Goal: Task Accomplishment & Management: Complete application form

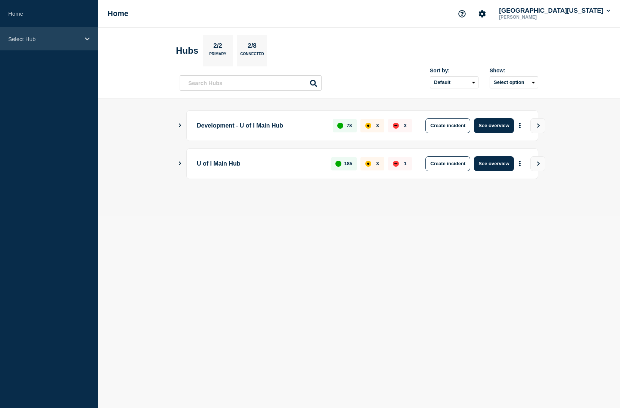
click at [88, 40] on icon at bounding box center [87, 39] width 5 height 6
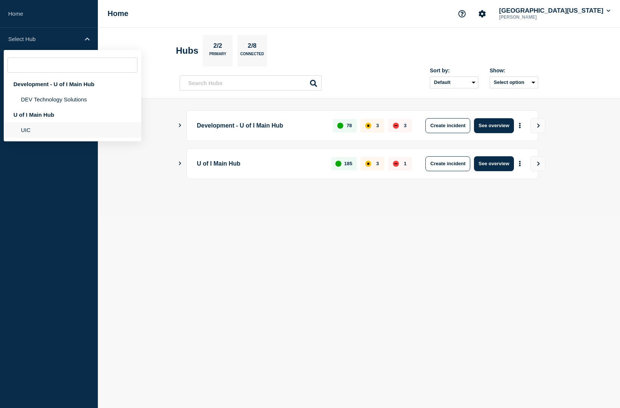
click at [65, 138] on li "UIC" at bounding box center [72, 129] width 137 height 15
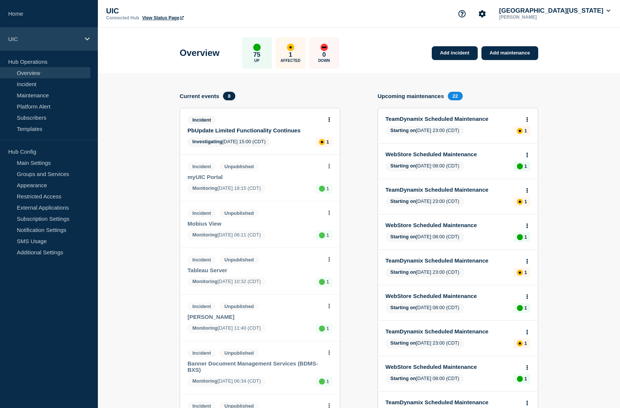
click at [87, 40] on icon at bounding box center [87, 39] width 5 height 6
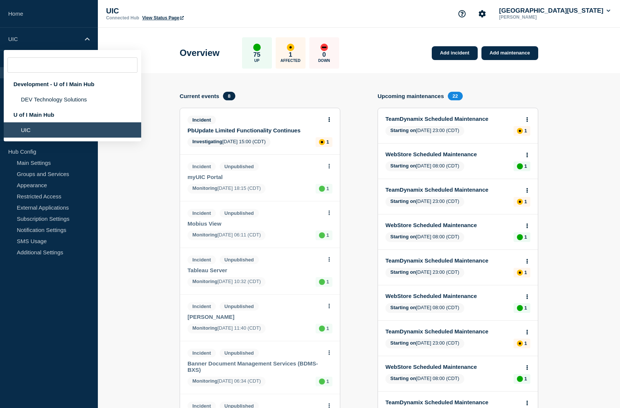
click at [395, 73] on div "Add incident Add maintenance Current events 8 Incident PbUpdate Limited Functio…" at bounding box center [359, 404] width 358 height 662
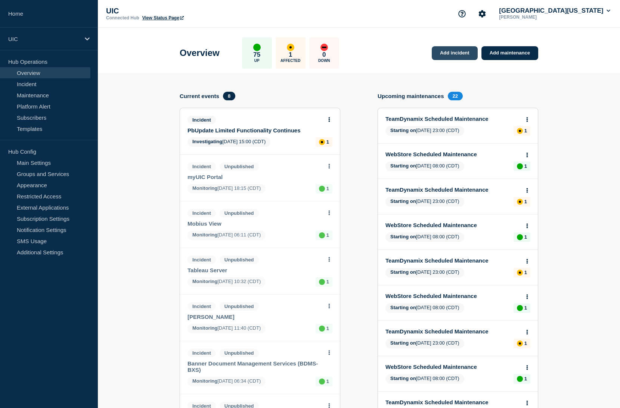
click at [444, 55] on link "Add incident" at bounding box center [455, 53] width 46 height 14
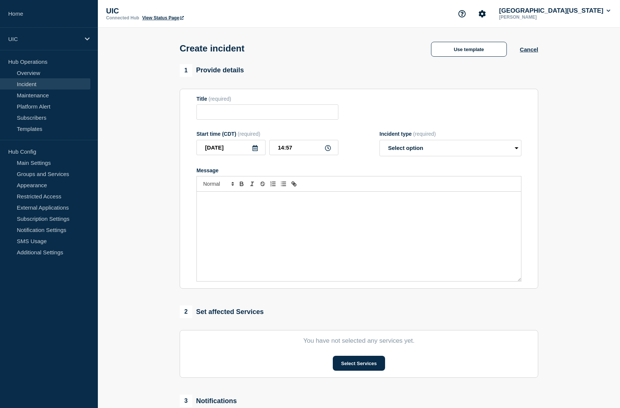
click at [252, 241] on div "Message" at bounding box center [359, 237] width 324 height 90
click at [235, 214] on div "Message" at bounding box center [359, 237] width 324 height 90
drag, startPoint x: 424, startPoint y: 217, endPoint x: 236, endPoint y: 158, distance: 197.5
click at [236, 158] on form "Title (required) Start time (CDT) (required) 2025-09-30 14:57 Incident type (re…" at bounding box center [358, 189] width 325 height 186
copy p "Red sites are loading slowly than expected. We are currently working with Panth…"
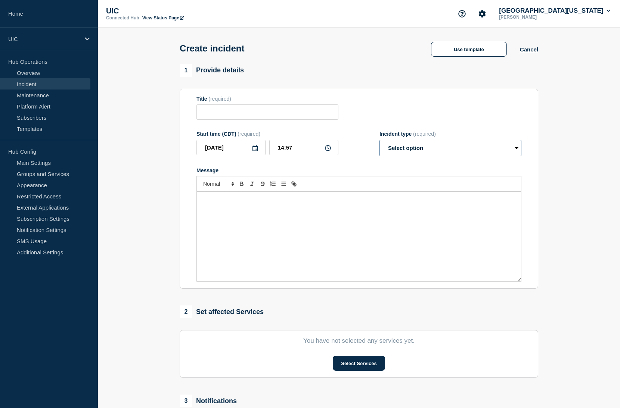
click at [517, 156] on select "Select option Investigating Identified Monitoring" at bounding box center [450, 148] width 142 height 16
click at [379, 145] on select "Select option Investigating Identified Monitoring" at bounding box center [450, 148] width 142 height 16
click at [512, 156] on select "Select option Investigating Identified Monitoring" at bounding box center [450, 148] width 142 height 16
select select "identified"
click at [379, 145] on select "Select option Investigating Identified Monitoring" at bounding box center [450, 148] width 142 height 16
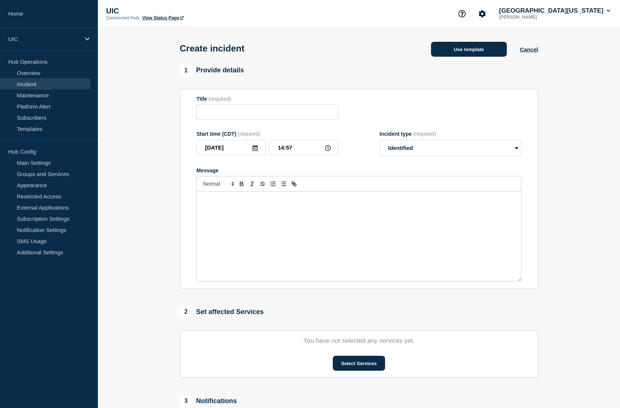
click at [443, 57] on button "Use template" at bounding box center [469, 49] width 76 height 15
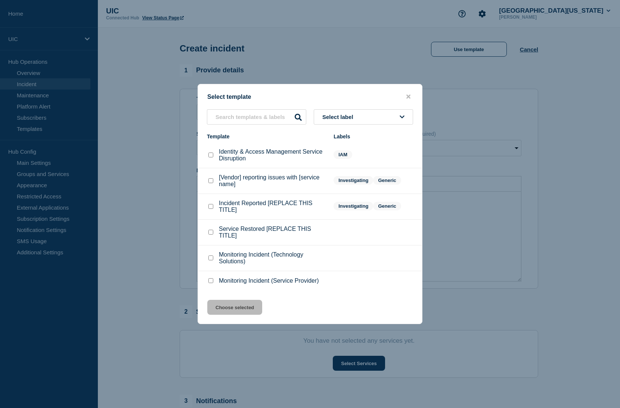
click at [211, 209] on checkbox"] "Incident Reported [REPLACE THIS TITLE] checkbox" at bounding box center [210, 206] width 5 height 5
checkbox checkbox"] "true"
click at [247, 313] on button "Choose selected" at bounding box center [234, 307] width 55 height 15
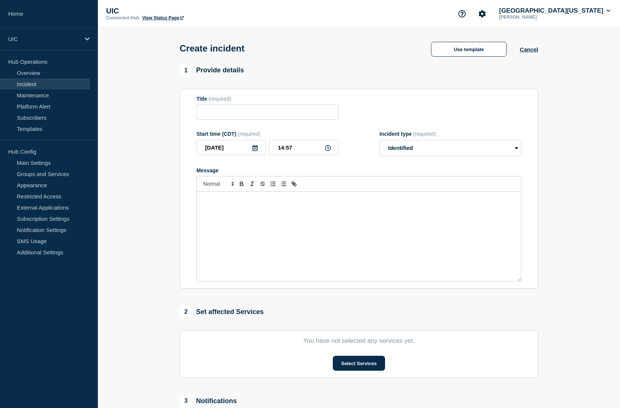
type input "Incident Reported [REPLACE THIS TITLE]"
select select "investigating"
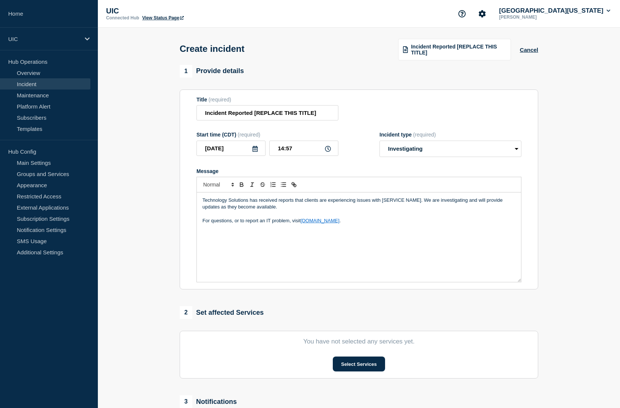
click at [381, 211] on p "Technology Solutions has received reports that clients are experiencing issues …" at bounding box center [358, 204] width 313 height 14
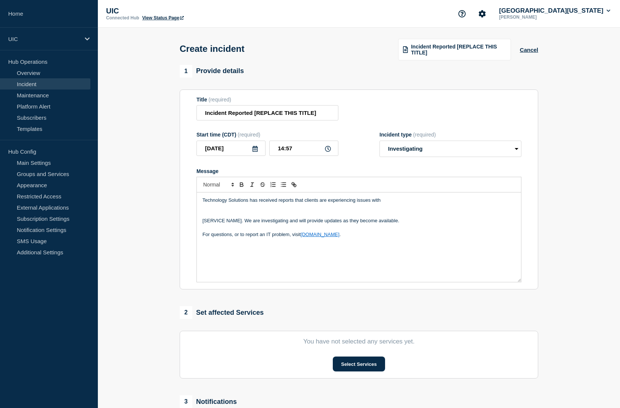
paste div "Message"
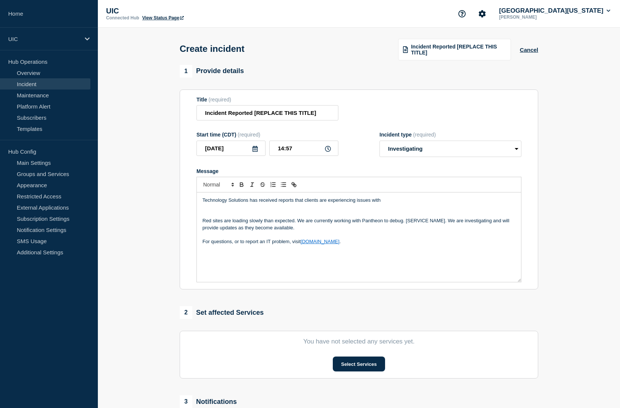
click at [393, 204] on p "Technology Solutions has received reports that clients are experiencing issues …" at bounding box center [358, 200] width 313 height 7
drag, startPoint x: 296, startPoint y: 229, endPoint x: 203, endPoint y: 222, distance: 93.5
click at [203, 222] on div "Technology Solutions has received reports that clients are experiencing issues …" at bounding box center [359, 238] width 324 height 90
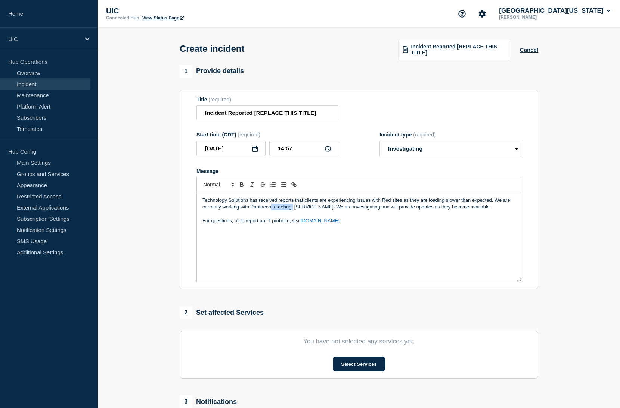
drag, startPoint x: 293, startPoint y: 217, endPoint x: 271, endPoint y: 214, distance: 22.5
click at [271, 211] on p "Technology Solutions has received reports that clients are experiencing issues …" at bounding box center [358, 204] width 313 height 14
drag, startPoint x: 338, startPoint y: 217, endPoint x: 271, endPoint y: 215, distance: 66.8
click at [271, 211] on p "Technology Solutions has received reports that clients are experiencing issues …" at bounding box center [358, 204] width 313 height 14
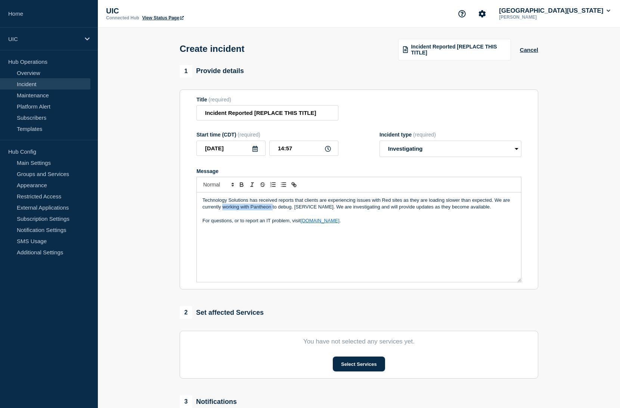
drag, startPoint x: 272, startPoint y: 214, endPoint x: 224, endPoint y: 214, distance: 48.5
click at [224, 211] on p "Technology Solutions has received reports that clients are experiencing issues …" at bounding box center [358, 204] width 313 height 14
copy p "working with Pantheon"
click at [284, 211] on p "Technology Solutions has received reports that clients are experiencing issues …" at bounding box center [358, 204] width 313 height 14
drag, startPoint x: 335, startPoint y: 217, endPoint x: 496, endPoint y: 207, distance: 161.6
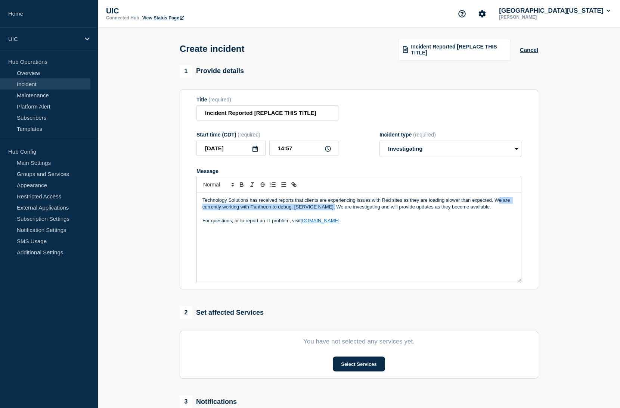
click at [496, 207] on p "Technology Solutions has received reports that clients are experiencing issues …" at bounding box center [358, 204] width 313 height 14
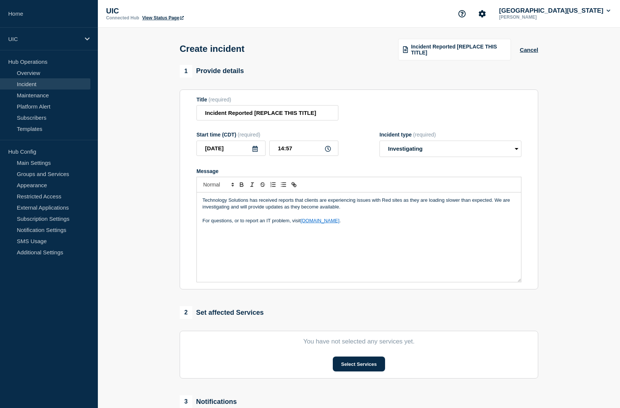
click at [514, 206] on p "Technology Solutions has received reports that clients are experiencing issues …" at bounding box center [358, 204] width 313 height 14
click at [240, 211] on p "Technology Solutions has received reports that clients are experiencing issues …" at bounding box center [358, 204] width 313 height 14
drag, startPoint x: 346, startPoint y: 232, endPoint x: 198, endPoint y: 178, distance: 156.8
click at [198, 178] on div "Message Technology Solutions has received reports that clients are experiencing…" at bounding box center [358, 225] width 325 height 115
drag, startPoint x: 329, startPoint y: 119, endPoint x: 200, endPoint y: 112, distance: 129.0
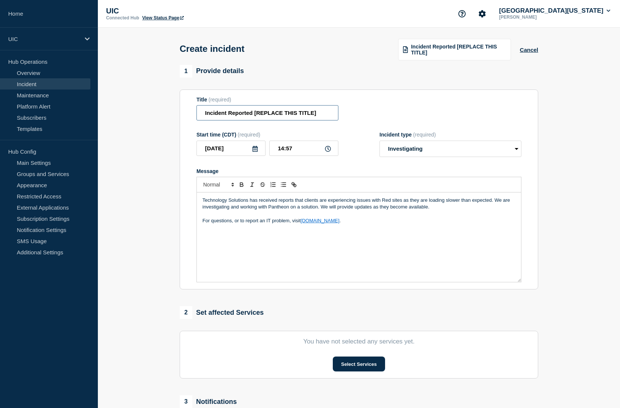
click at [200, 112] on input "Incident Reported [REPLACE THIS TITLE]" at bounding box center [267, 112] width 142 height 15
click at [492, 211] on p "Technology Solutions has received reports that clients are experiencing issues …" at bounding box center [358, 204] width 313 height 14
drag, startPoint x: 356, startPoint y: 209, endPoint x: 371, endPoint y: 210, distance: 14.6
click at [371, 210] on p "Technology Solutions has received reports that clients are experiencing issues …" at bounding box center [358, 204] width 313 height 14
click at [404, 209] on p "Technology Solutions has received reports that clients are experiencing issues …" at bounding box center [358, 204] width 313 height 14
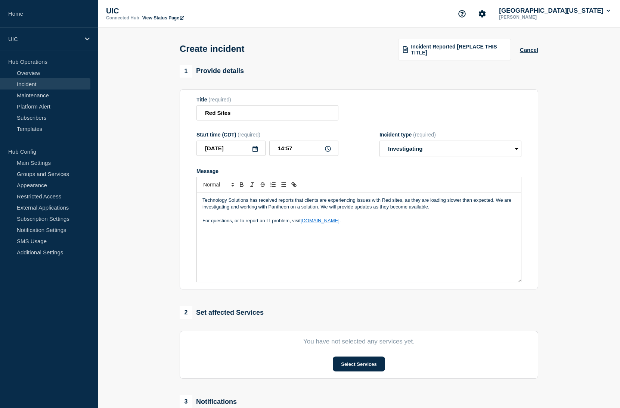
click at [495, 209] on p "Technology Solutions has received reports that clients are experiencing issues …" at bounding box center [358, 204] width 313 height 14
click at [308, 118] on input "Red Sites" at bounding box center [267, 112] width 142 height 15
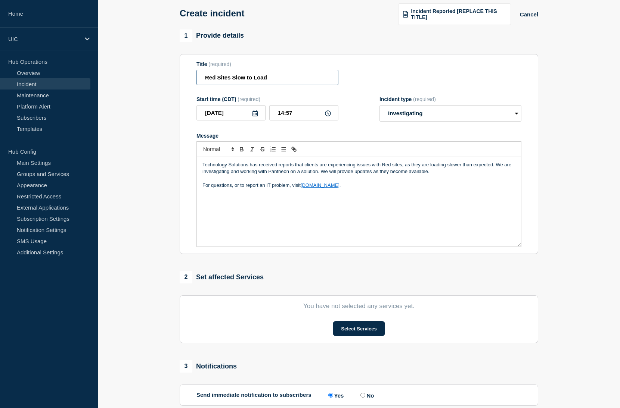
scroll to position [122, 0]
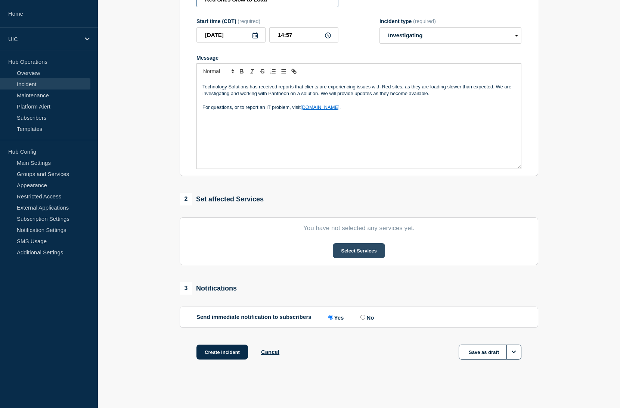
type input "Red Sites Slow to Load"
click at [348, 255] on button "Select Services" at bounding box center [359, 250] width 52 height 15
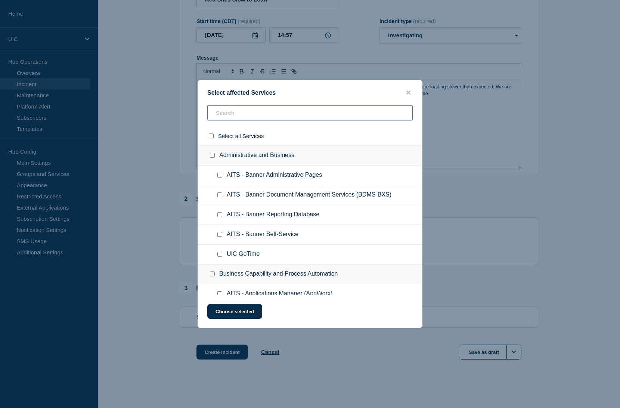
click at [264, 115] on input "text" at bounding box center [309, 112] width 205 height 15
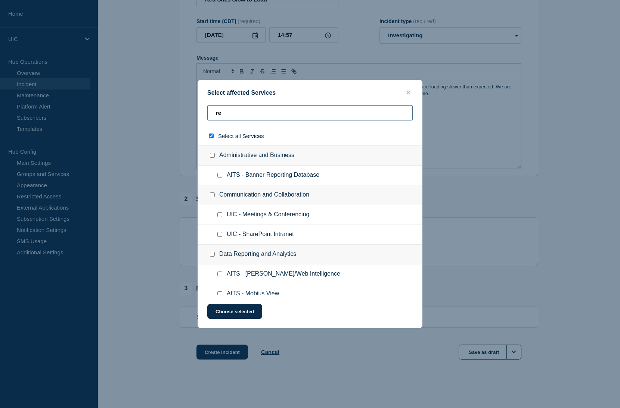
type input "red"
checkbox input "true"
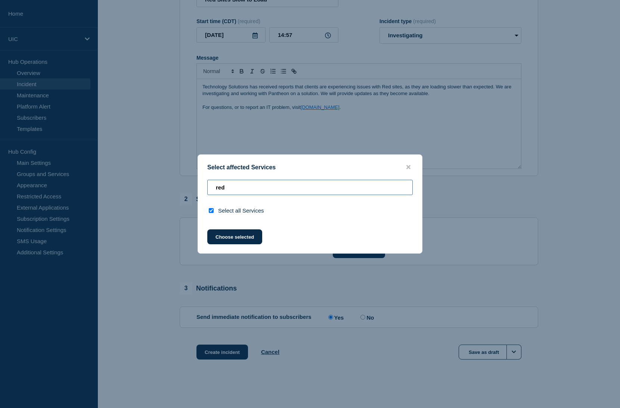
type input "re"
checkbox input "false"
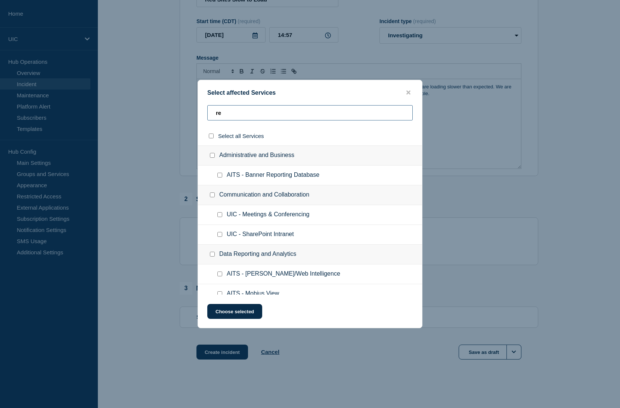
type input "r"
type input "w"
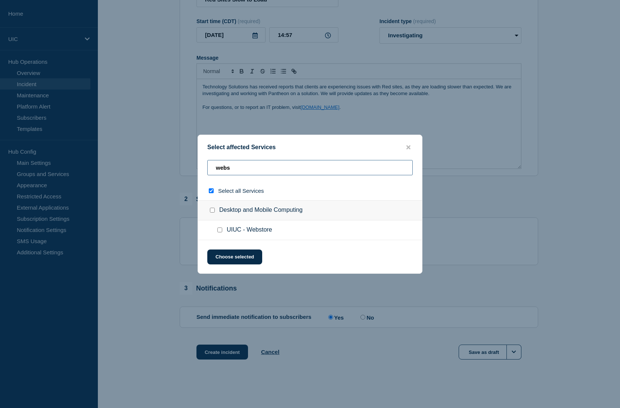
type input "websi"
checkbox input "true"
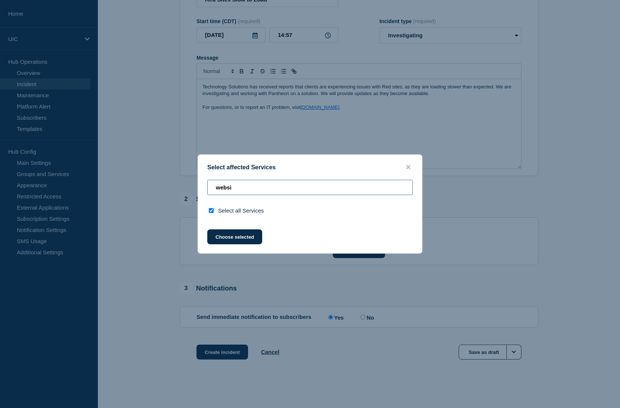
type input "webs"
checkbox input "false"
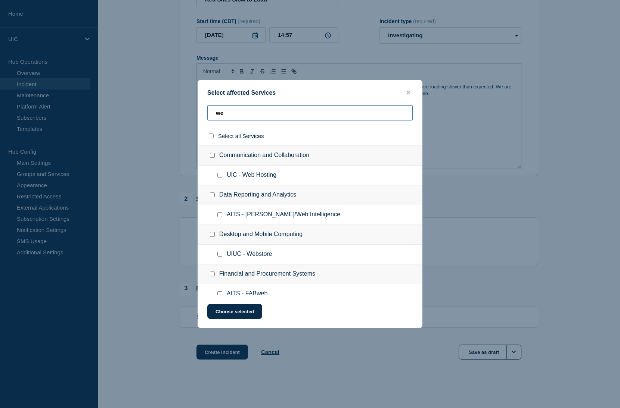
type input "w"
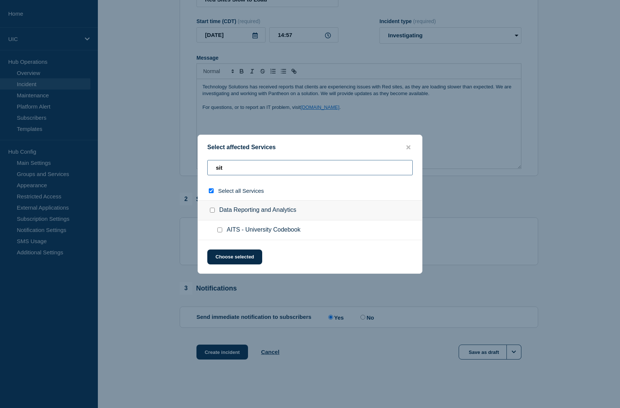
type input "site"
checkbox input "true"
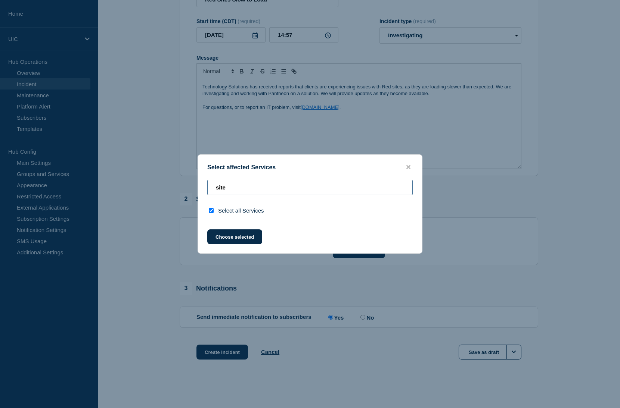
type input "sit"
checkbox input "false"
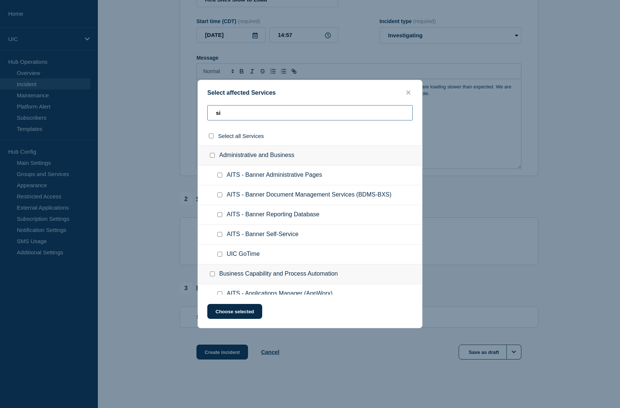
type input "s"
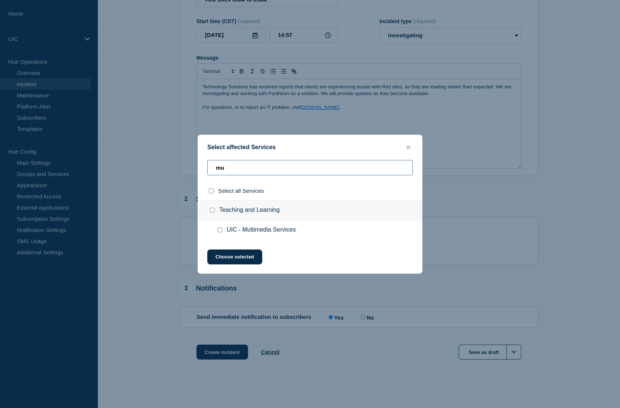
type input "m"
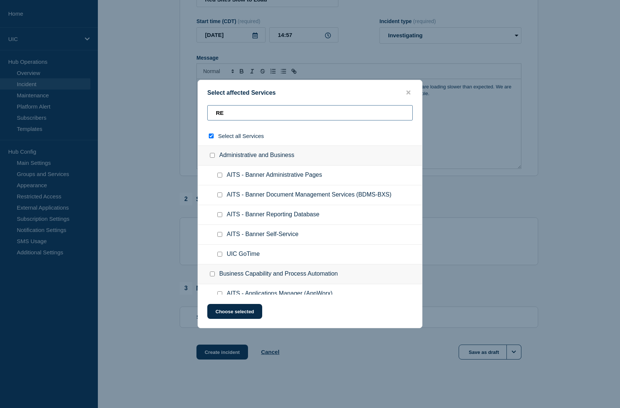
type input "RED"
checkbox input "true"
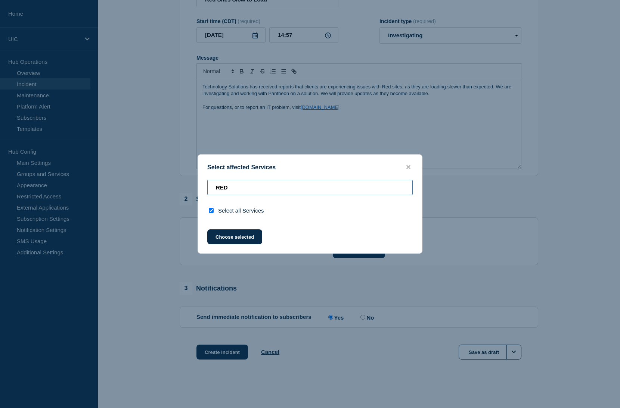
type input "RE"
checkbox input "false"
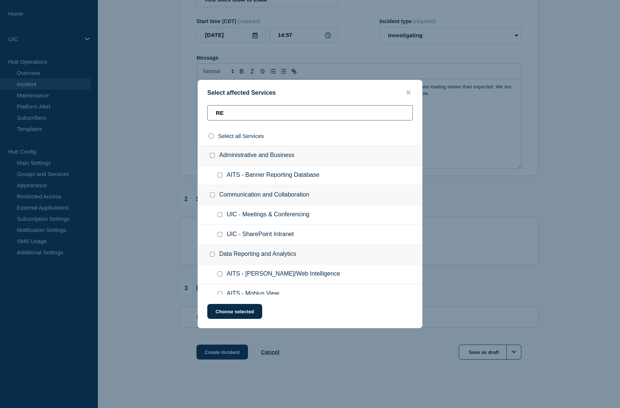
type input "R"
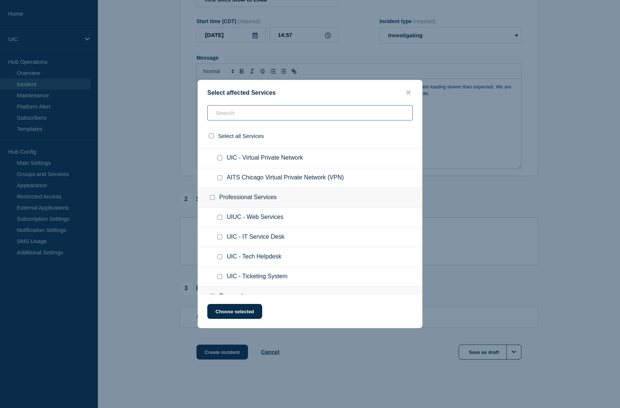
scroll to position [1256, 0]
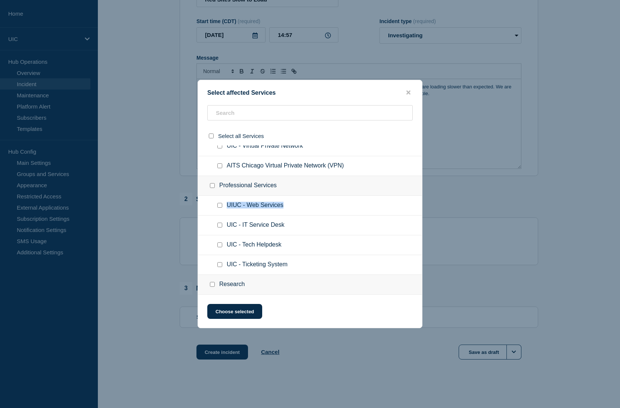
drag, startPoint x: 288, startPoint y: 255, endPoint x: 226, endPoint y: 253, distance: 62.4
click at [226, 216] on ul "UIUC - Web Services" at bounding box center [310, 206] width 224 height 20
copy ul "UIUC - Web Services"
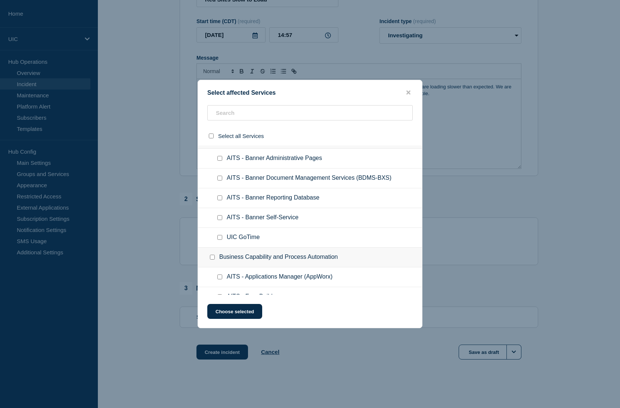
scroll to position [0, 0]
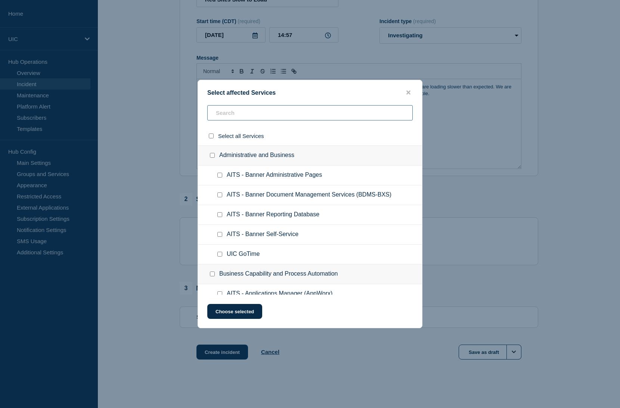
click at [279, 114] on input "text" at bounding box center [309, 112] width 205 height 15
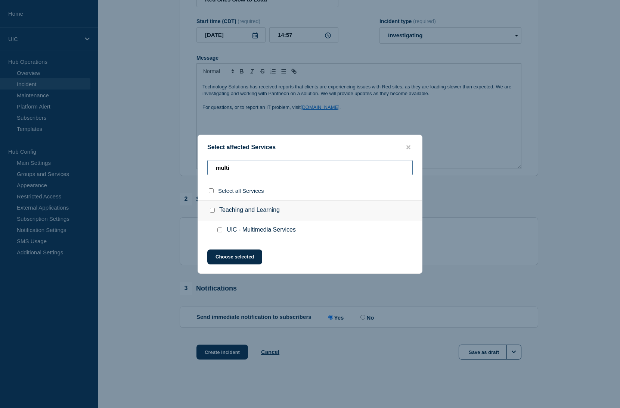
drag, startPoint x: 261, startPoint y: 165, endPoint x: 222, endPoint y: 141, distance: 45.0
click at [222, 141] on div "Select affected Services multi Select all Services Teaching and Learning UIC - …" at bounding box center [309, 204] width 225 height 139
type input "web hos"
click at [219, 232] on input "UIC - Web Hosting checkbox" at bounding box center [219, 230] width 5 height 5
checkbox input "true"
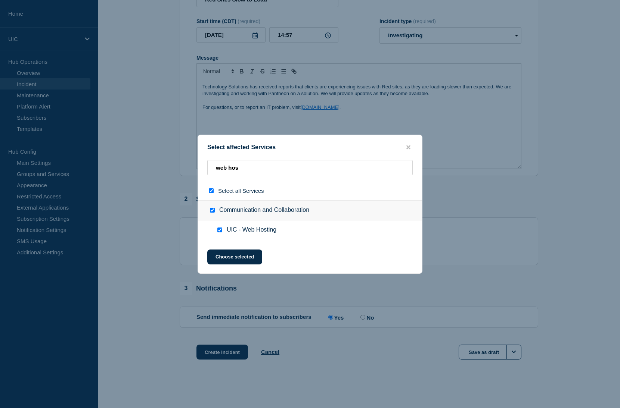
checkbox input "true"
click at [228, 258] on button "Choose selected" at bounding box center [234, 257] width 55 height 15
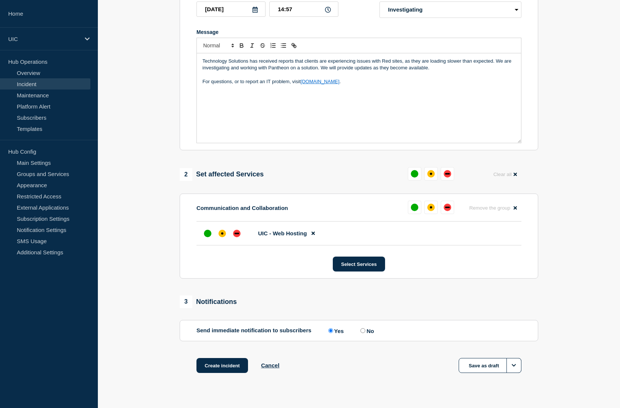
scroll to position [142, 0]
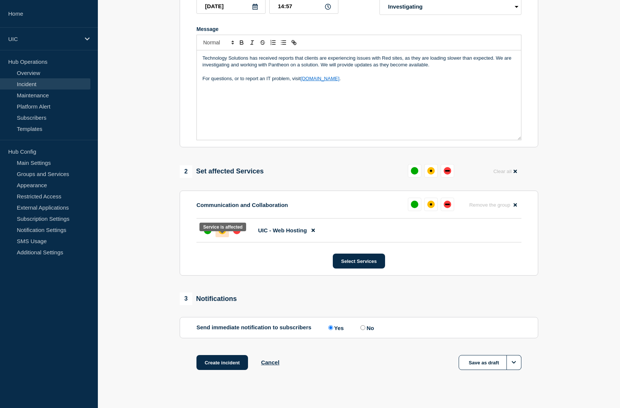
click at [222, 234] on div "affected" at bounding box center [221, 230] width 7 height 7
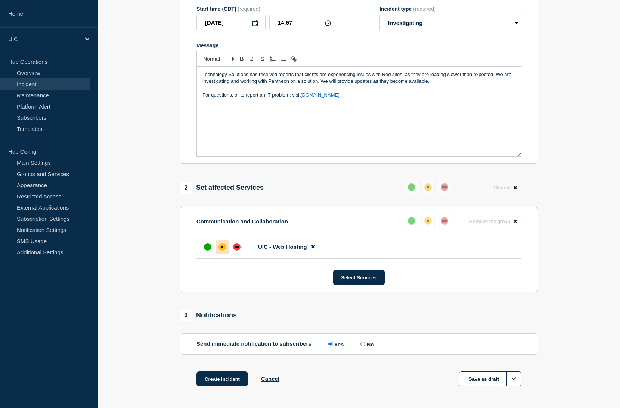
scroll to position [165, 0]
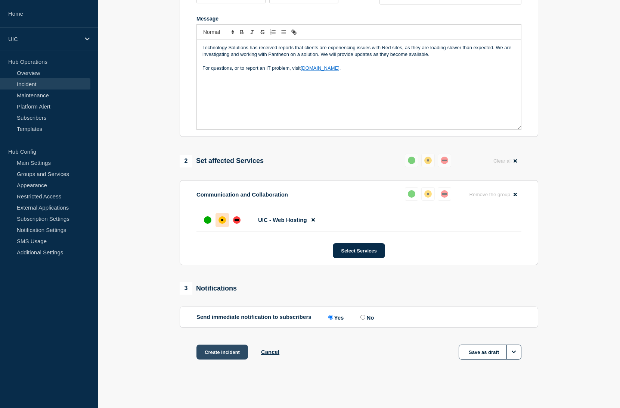
click at [218, 355] on button "Create incident" at bounding box center [222, 352] width 52 height 15
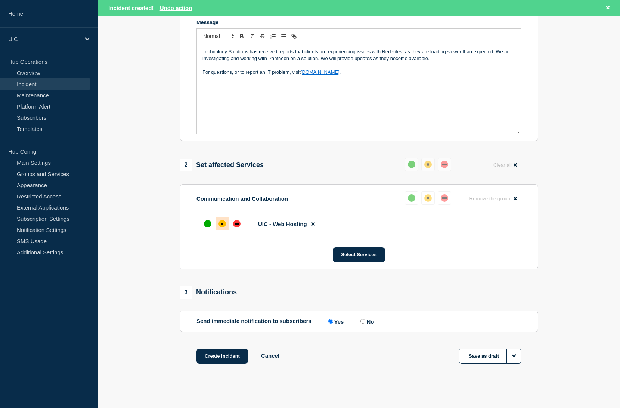
scroll to position [180, 0]
